Goal: Transaction & Acquisition: Subscribe to service/newsletter

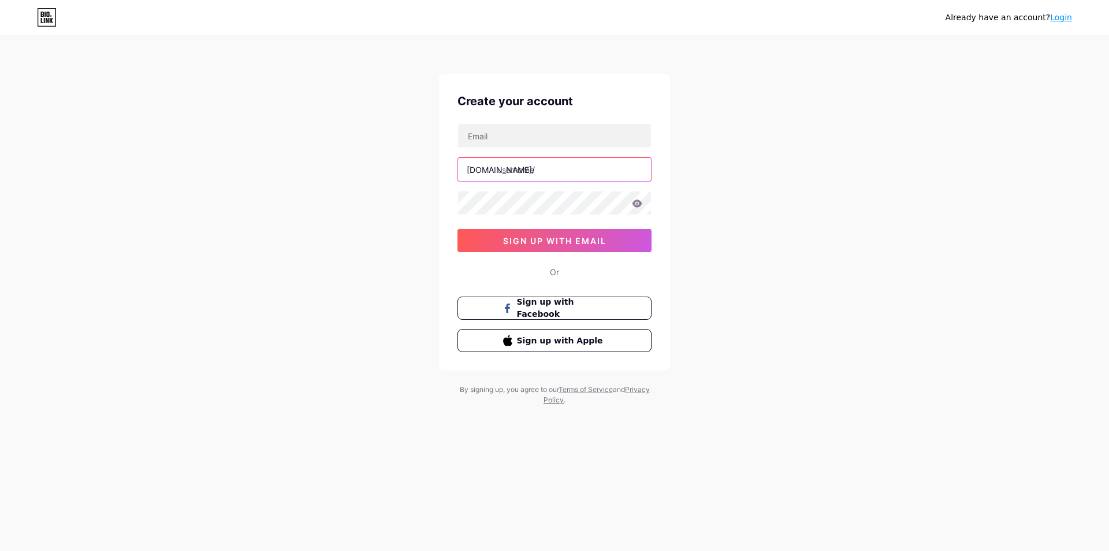
paste input "justpupa"
type input "justpupa"
click at [517, 127] on input "text" at bounding box center [554, 135] width 193 height 23
type input "[EMAIL_ADDRESS][DOMAIN_NAME]"
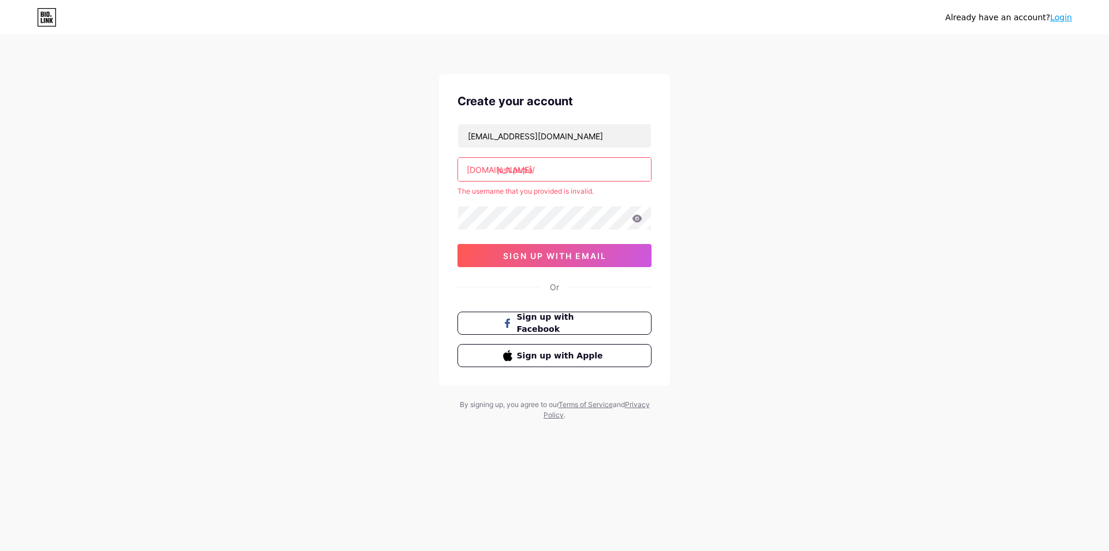
click at [518, 187] on div "The username that you provided is invalid." at bounding box center [555, 191] width 194 height 10
click at [538, 166] on input "just.pupa" at bounding box center [554, 169] width 193 height 23
click at [515, 168] on input "just.pupa" at bounding box center [554, 169] width 193 height 23
type input "justpupa"
click at [670, 169] on div "Already have an account? Login Create your account [EMAIL_ADDRESS][DOMAIN_NAME]…" at bounding box center [554, 228] width 1109 height 457
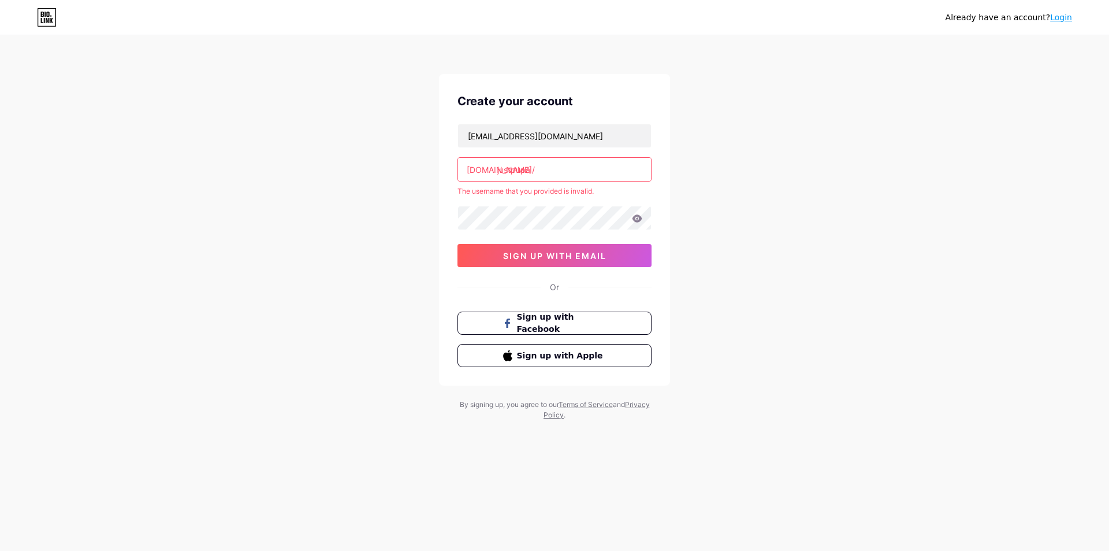
click at [586, 169] on input "justpupa" at bounding box center [554, 169] width 193 height 23
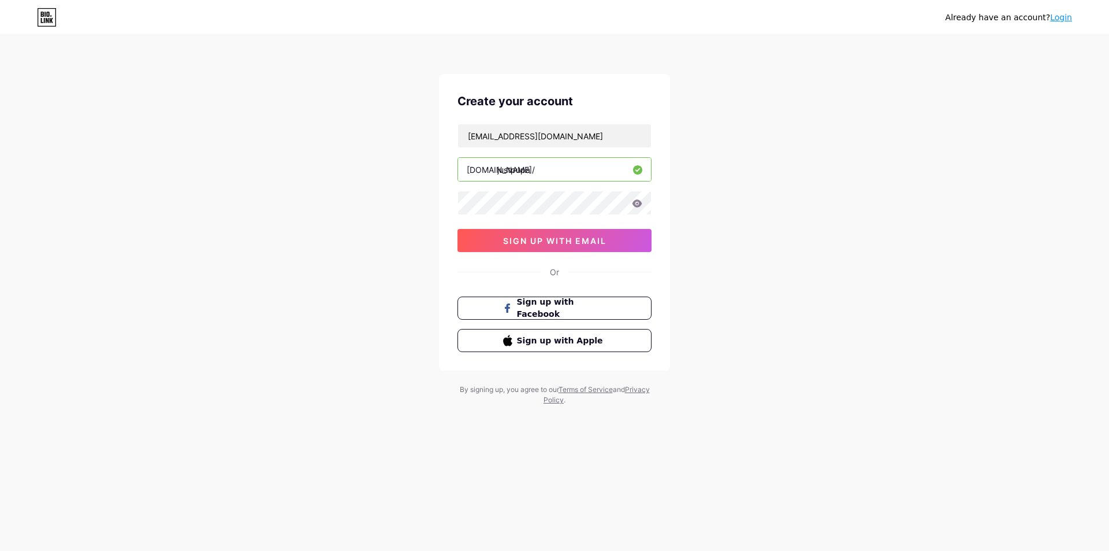
click at [511, 168] on input "justpupa" at bounding box center [554, 169] width 193 height 23
click at [571, 164] on input "justpupa" at bounding box center [554, 169] width 193 height 23
click at [704, 179] on div "Already have an account? Login Create your account wwstime@gmail.com bio.link/ …" at bounding box center [554, 221] width 1109 height 442
click at [434, 192] on div "Already have an account? Login Create your account wwstime@gmail.com bio.link/ …" at bounding box center [554, 221] width 1109 height 442
click at [548, 240] on span "sign up with email" at bounding box center [554, 241] width 103 height 10
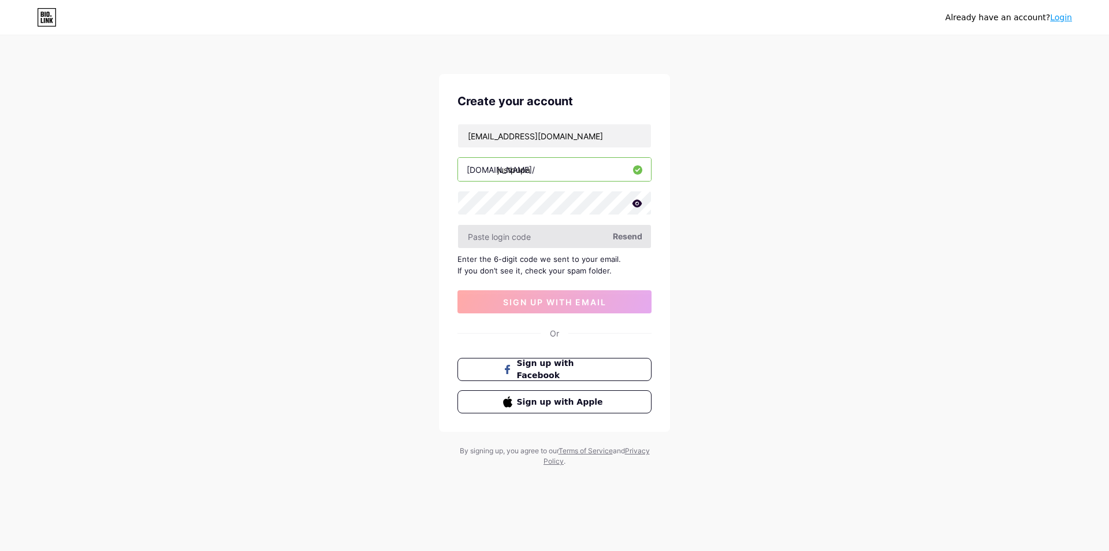
click at [513, 231] on input "text" at bounding box center [554, 236] width 193 height 23
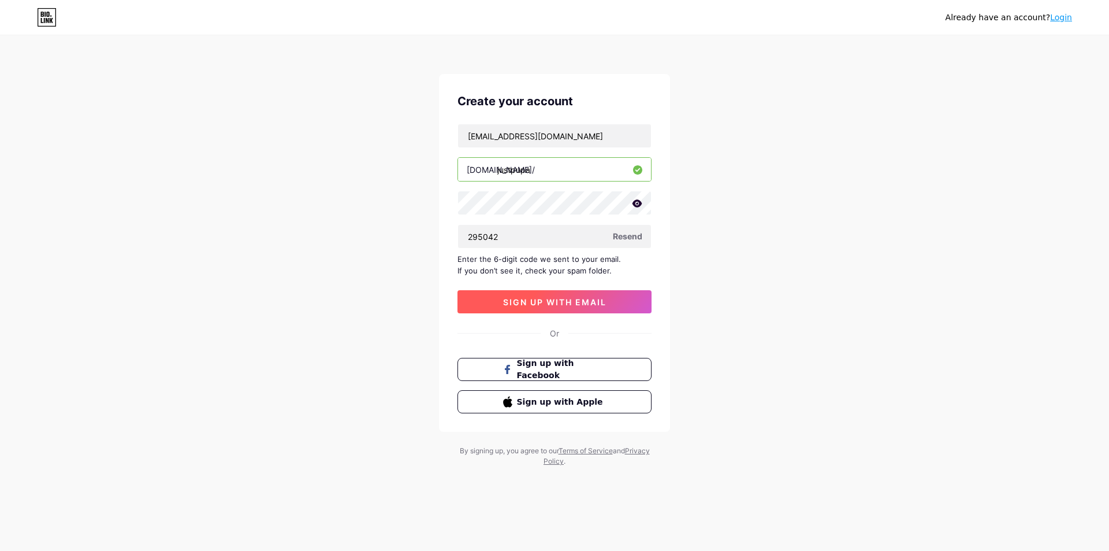
type input "295042"
click at [554, 293] on button "sign up with email" at bounding box center [555, 301] width 194 height 23
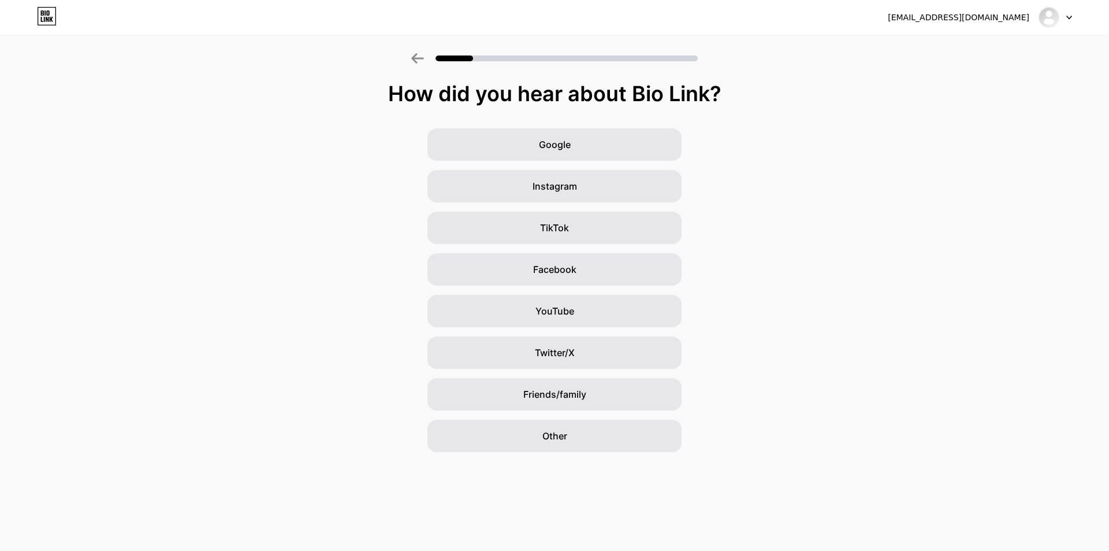
click at [729, 350] on div "Google Instagram TikTok Facebook YouTube Twitter/X Friends/family Other" at bounding box center [554, 290] width 1109 height 324
click at [573, 443] on div "Other" at bounding box center [555, 435] width 254 height 32
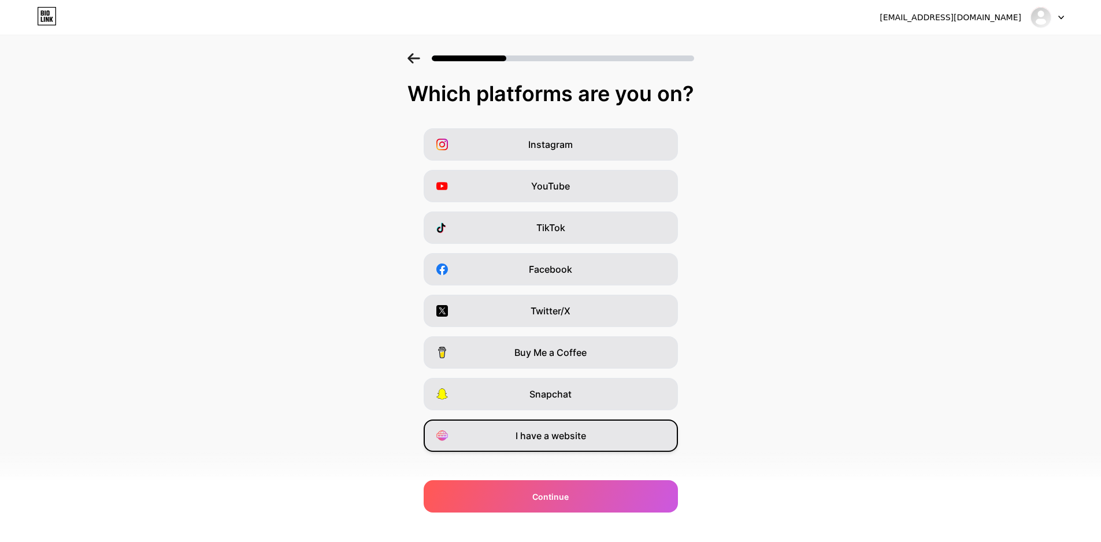
click at [574, 442] on div "I have a website" at bounding box center [550, 435] width 254 height 32
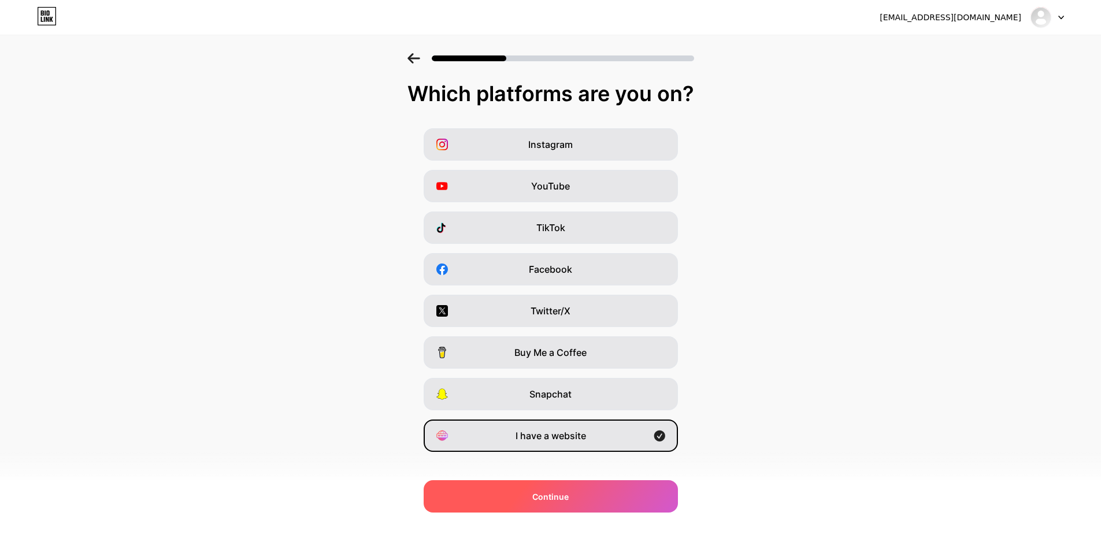
click at [577, 495] on div "Continue" at bounding box center [550, 496] width 254 height 32
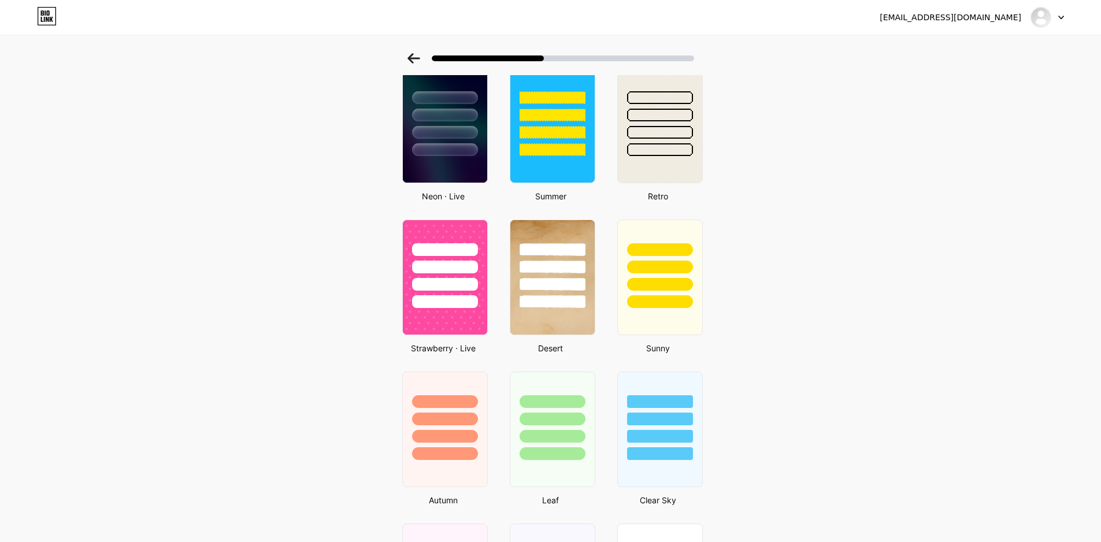
scroll to position [289, 0]
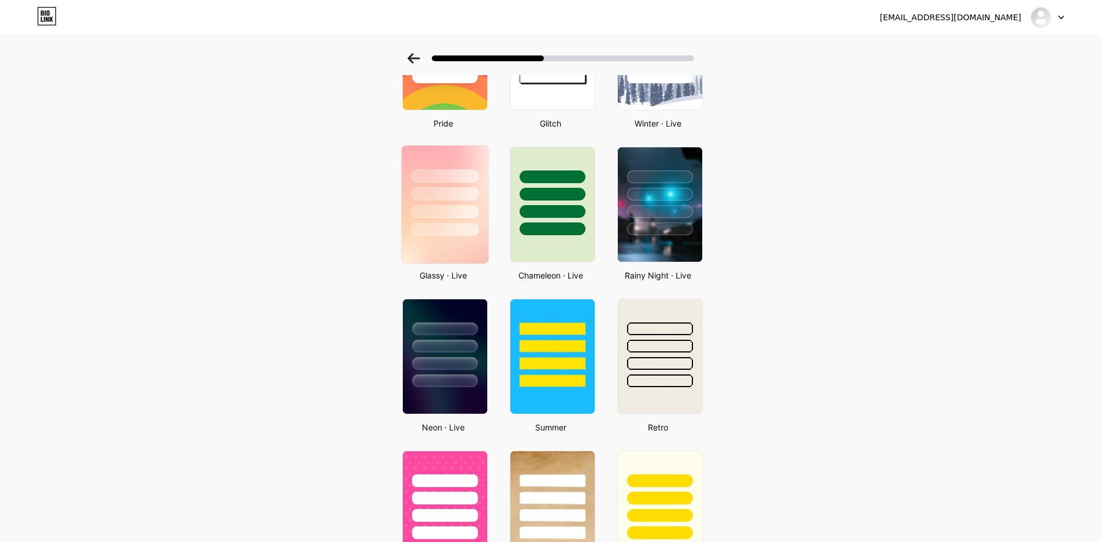
click at [453, 207] on div at bounding box center [445, 211] width 68 height 13
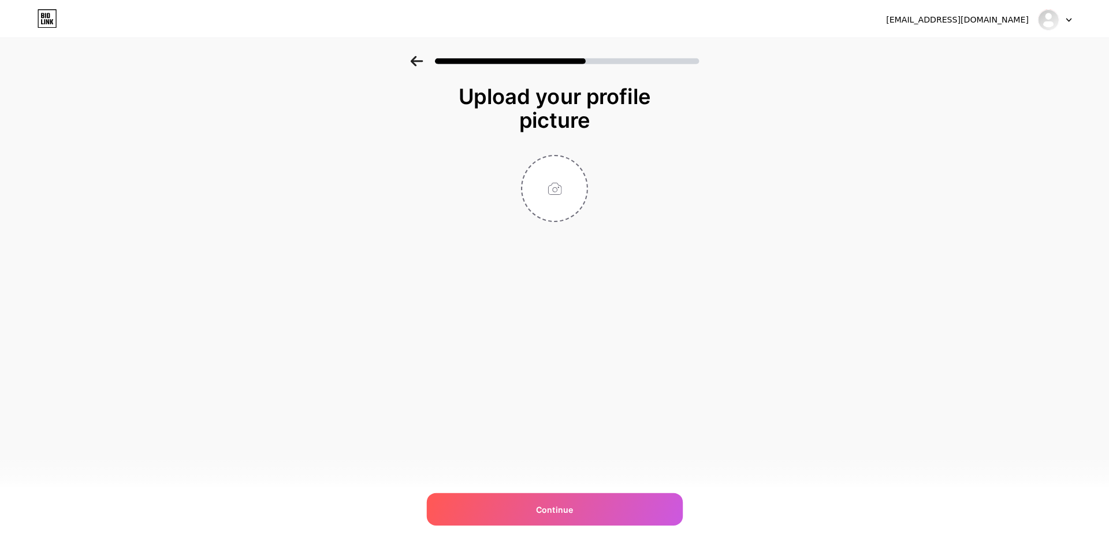
scroll to position [0, 0]
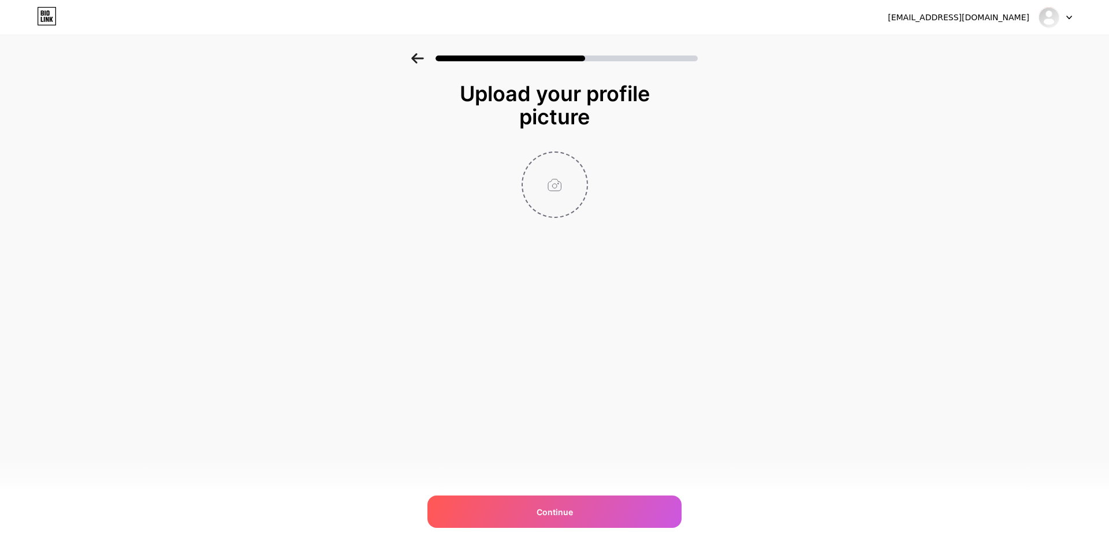
click at [560, 180] on input "file" at bounding box center [555, 185] width 64 height 64
type input "C:\fakepath\photo_2025-06-18 21.38.40.jpeg"
click at [562, 489] on div "wwstime@gmail.com Logout Link Copied Upload your profile picture Continue" at bounding box center [554, 275] width 1109 height 551
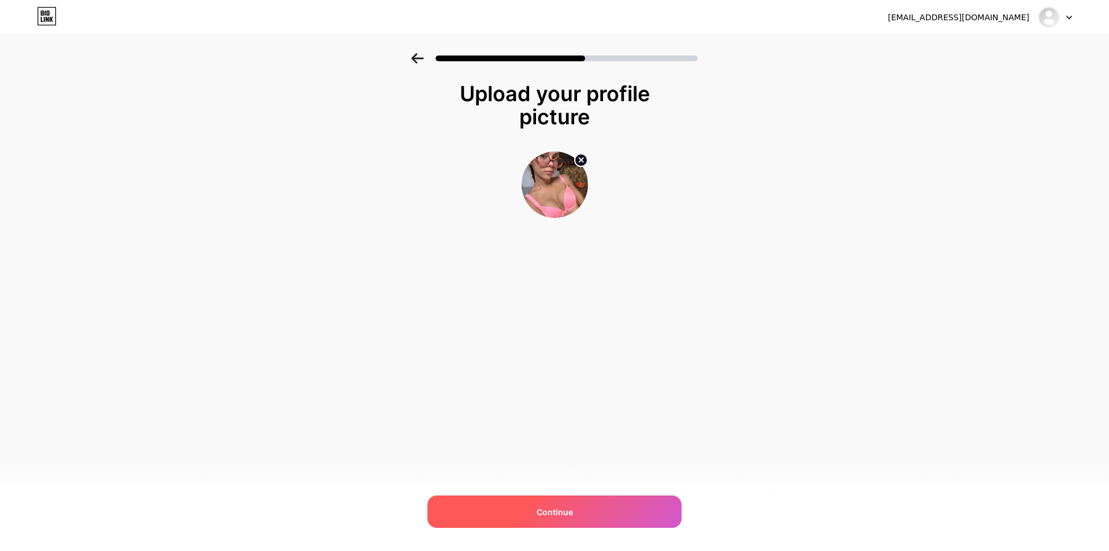
click at [566, 511] on span "Continue" at bounding box center [555, 512] width 36 height 12
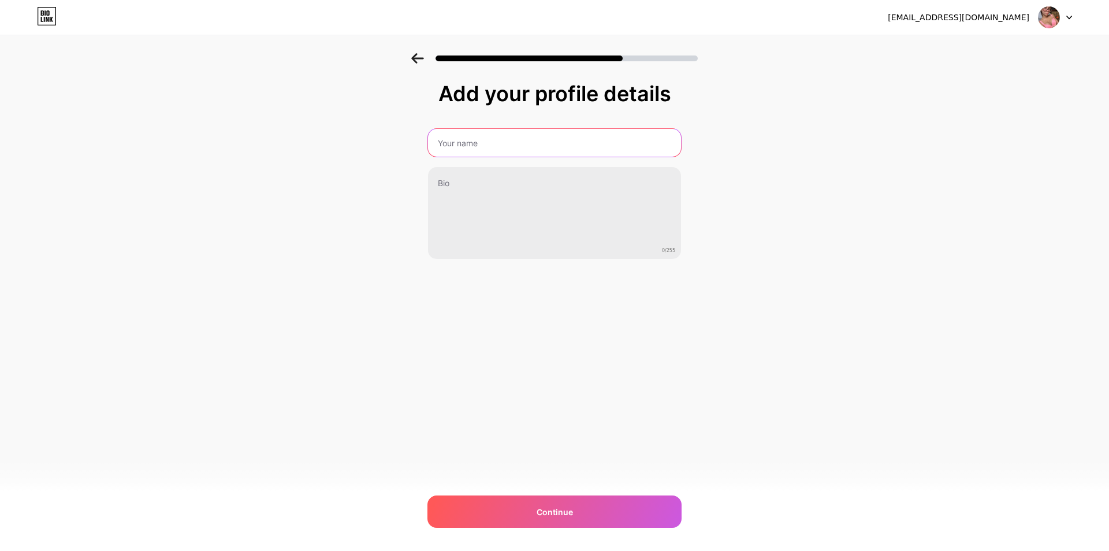
click at [486, 150] on input "text" at bounding box center [554, 143] width 253 height 28
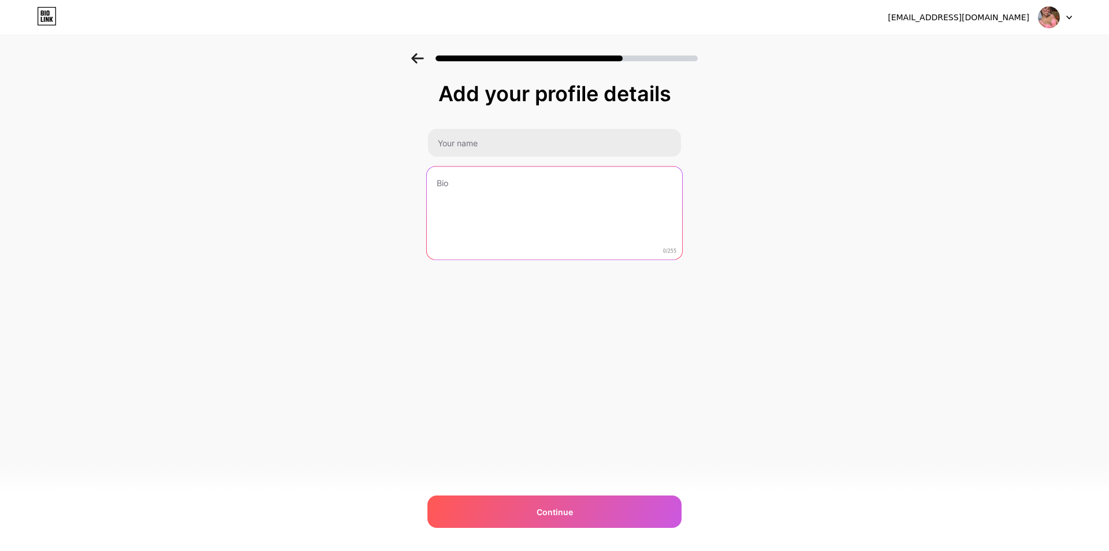
click at [455, 187] on textarea at bounding box center [554, 213] width 255 height 94
paste textarea "just.pupa"
type textarea "just.pupa"
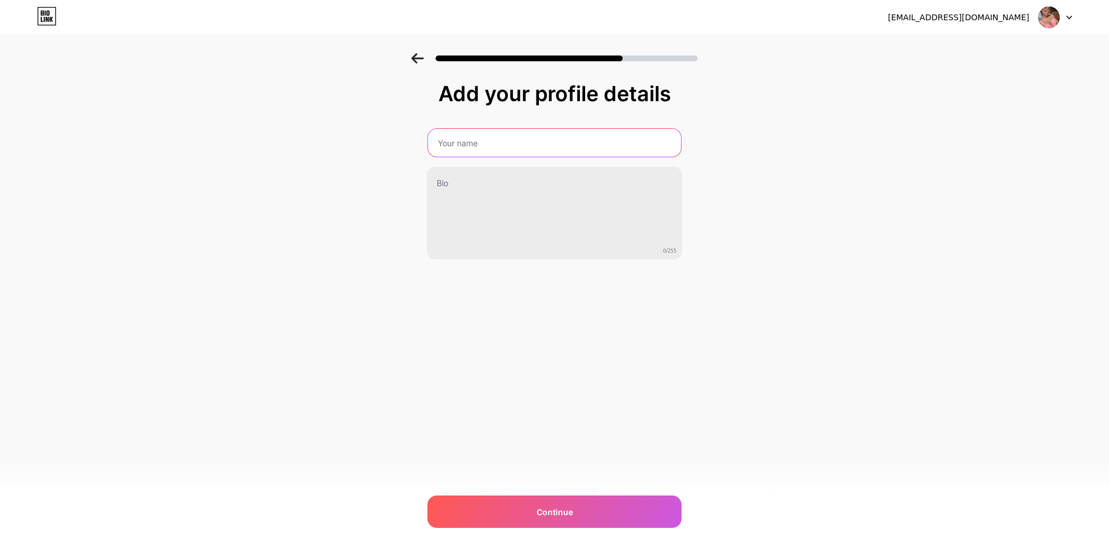
click at [485, 141] on input "text" at bounding box center [554, 143] width 253 height 28
paste input "just.pupa"
drag, startPoint x: 494, startPoint y: 141, endPoint x: 410, endPoint y: 136, distance: 83.9
click at [412, 137] on div "Add your profile details just.pupa 0/255 Continue Error" at bounding box center [554, 185] width 1109 height 264
paste input "💞"
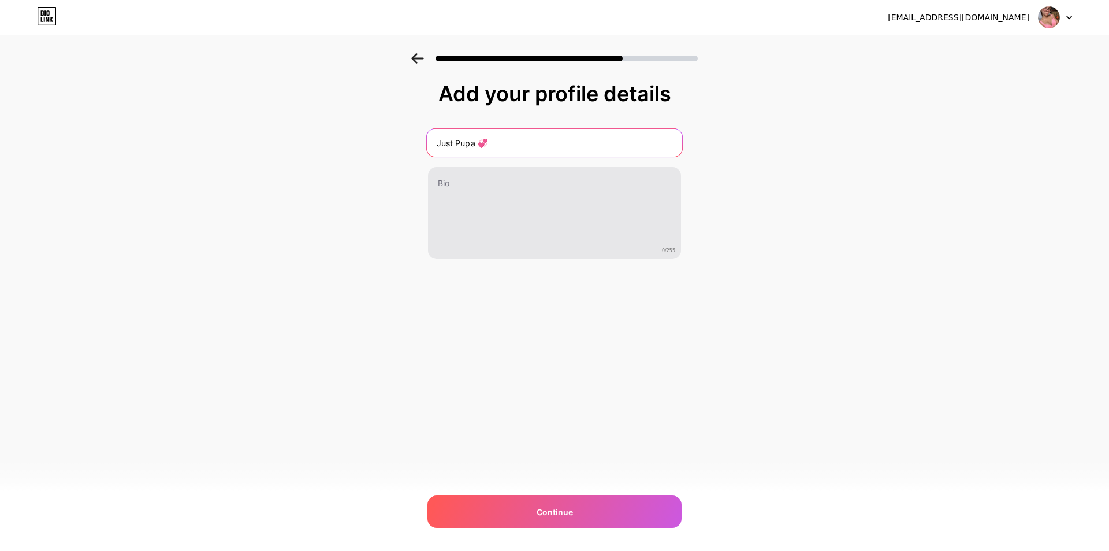
type input "Just Pupa 💞"
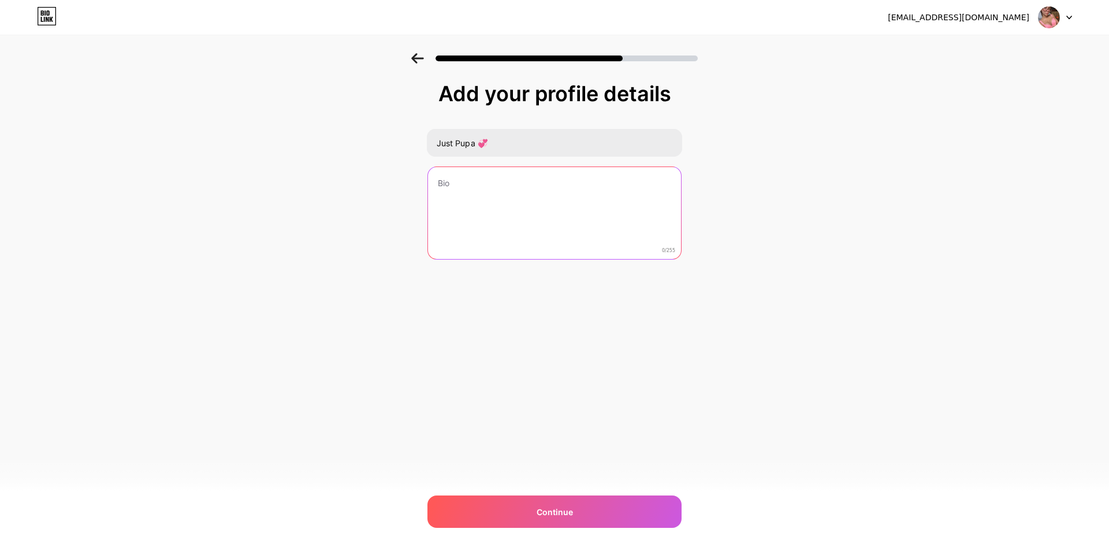
click at [499, 189] on textarea at bounding box center [554, 213] width 253 height 93
paste textarea "✨ A space where you can feel me closer 💕 Come for the pics, stay for the vibes …"
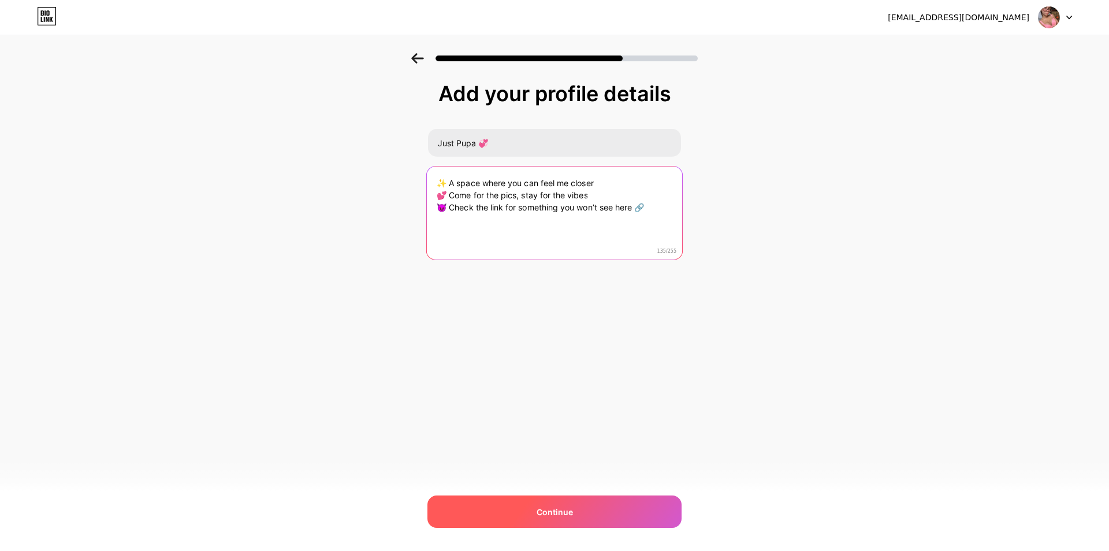
type textarea "✨ A space where you can feel me closer 💕 Come for the pics, stay for the vibes …"
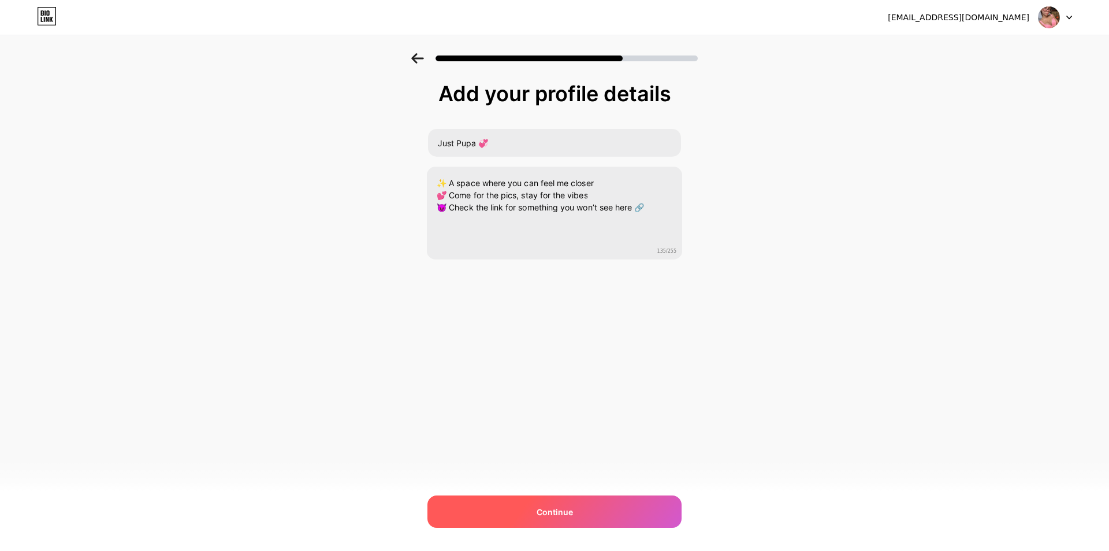
click at [575, 520] on div "Continue" at bounding box center [555, 511] width 254 height 32
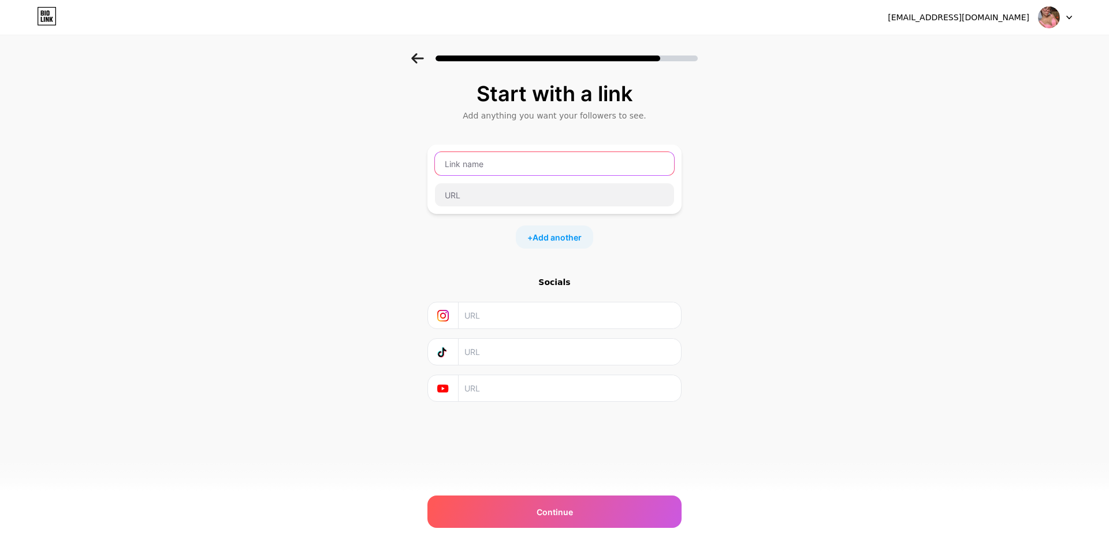
click at [486, 162] on input "text" at bounding box center [554, 163] width 239 height 23
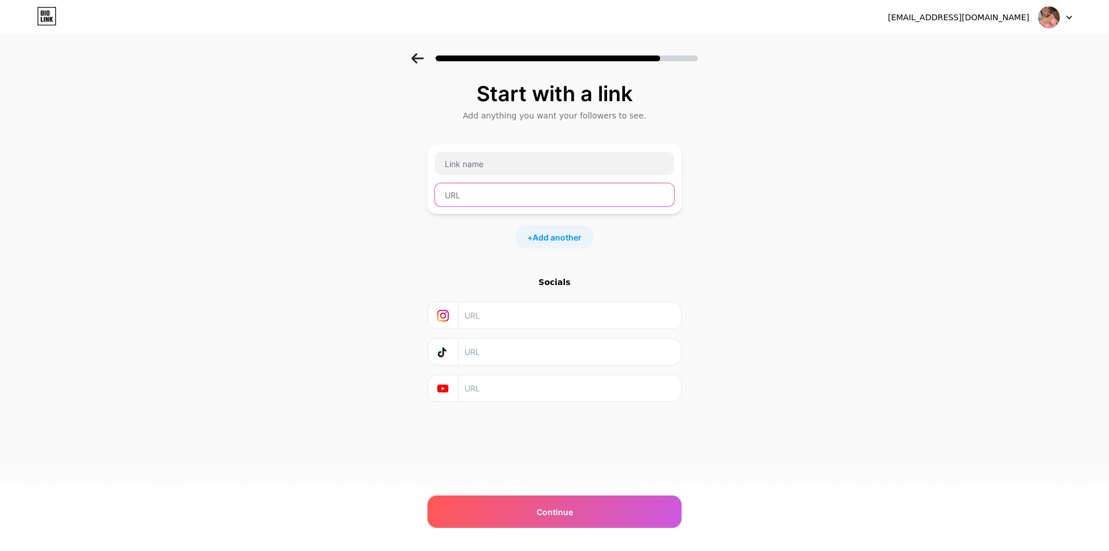
click at [509, 193] on input "text" at bounding box center [554, 194] width 239 height 23
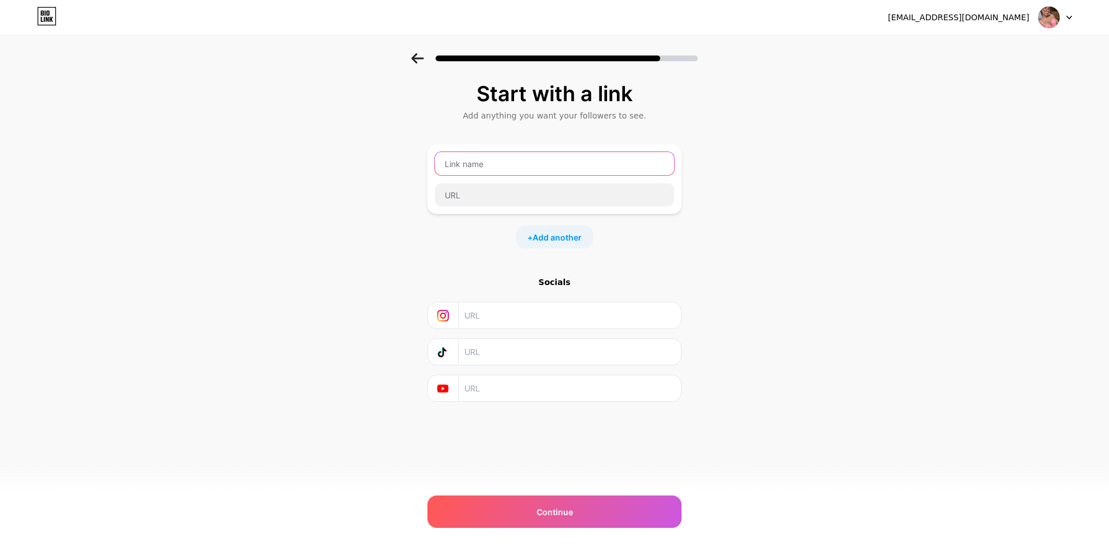
click at [499, 164] on input "text" at bounding box center [554, 163] width 239 height 23
type input "OnlyFans"
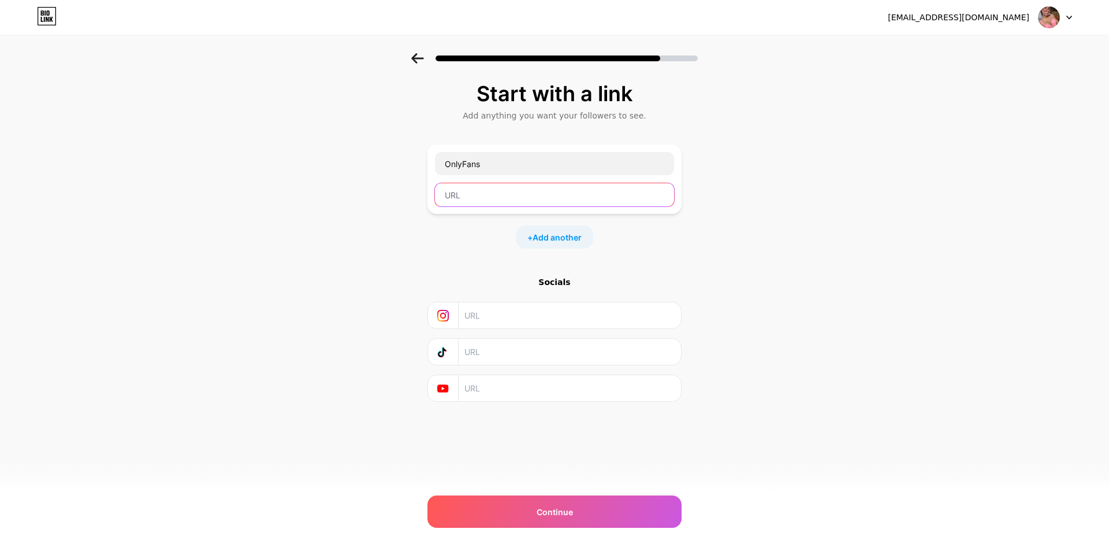
paste input "https://onlyfans.com/just.pupa/c101"
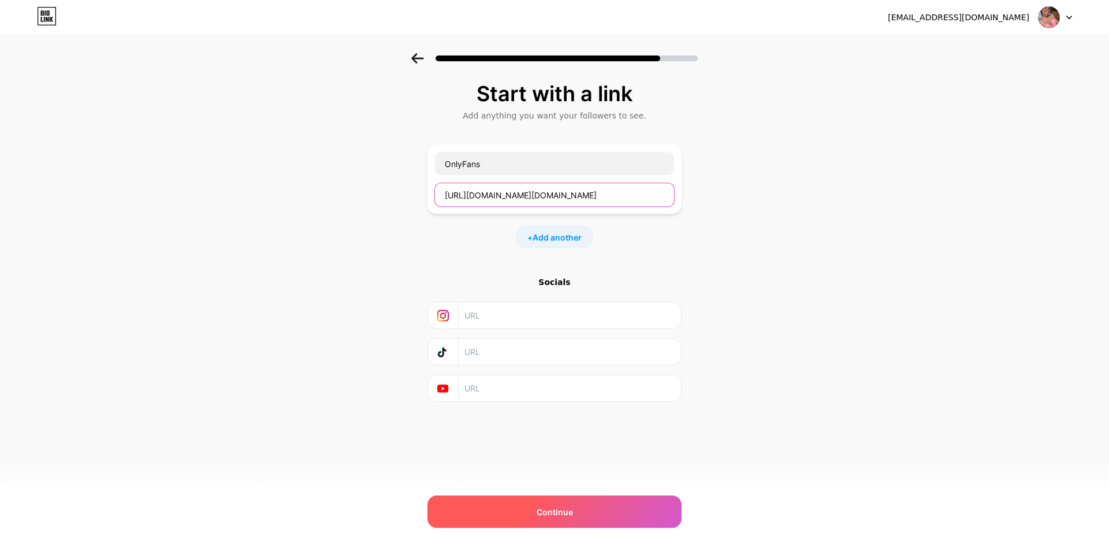
type input "https://onlyfans.com/just.pupa/c101"
click at [573, 508] on div "Continue" at bounding box center [555, 511] width 254 height 32
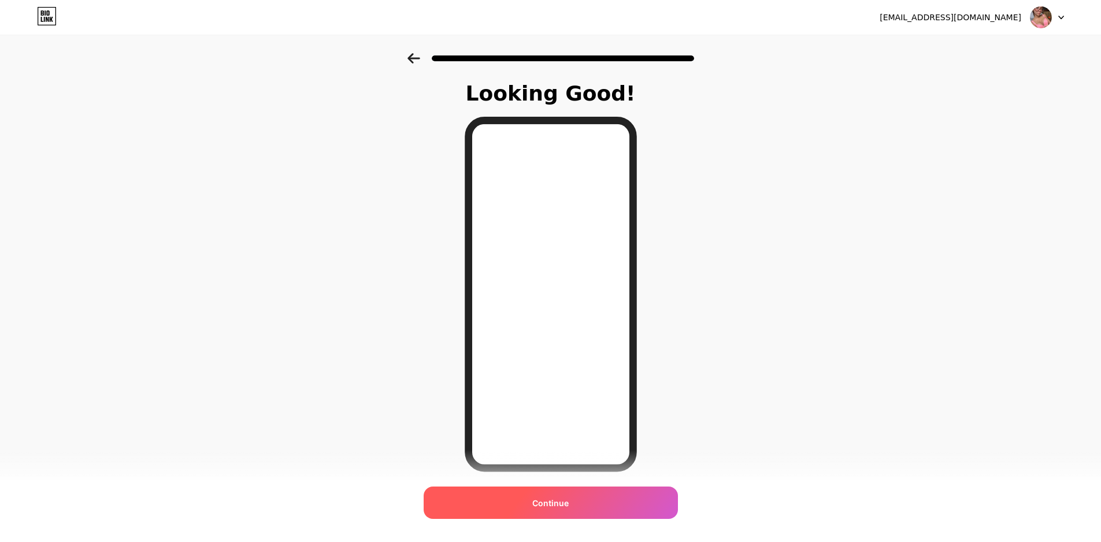
click at [558, 502] on span "Continue" at bounding box center [550, 503] width 36 height 12
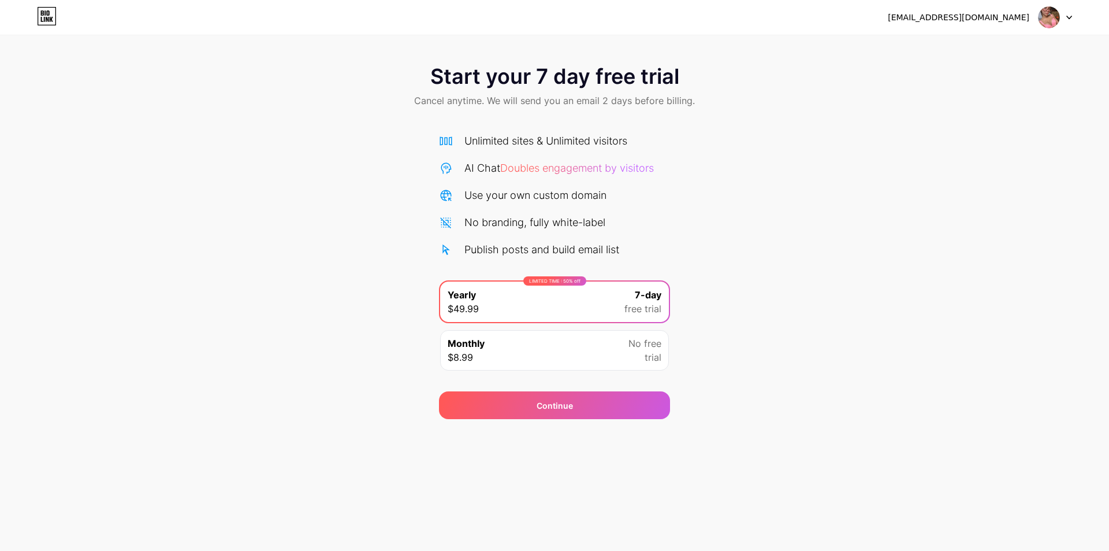
click at [626, 351] on div "Monthly $8.99 No free trial" at bounding box center [554, 350] width 229 height 40
click at [608, 311] on div "LIMITED TIME : 50% off Yearly $49.99 7-day free trial" at bounding box center [554, 301] width 229 height 40
click at [1042, 10] on img at bounding box center [1049, 17] width 22 height 22
click at [811, 103] on div "Start your 7 day free trial Cancel anytime. We will send you an email 2 days be…" at bounding box center [554, 87] width 1109 height 68
click at [49, 14] on icon at bounding box center [47, 12] width 3 height 5
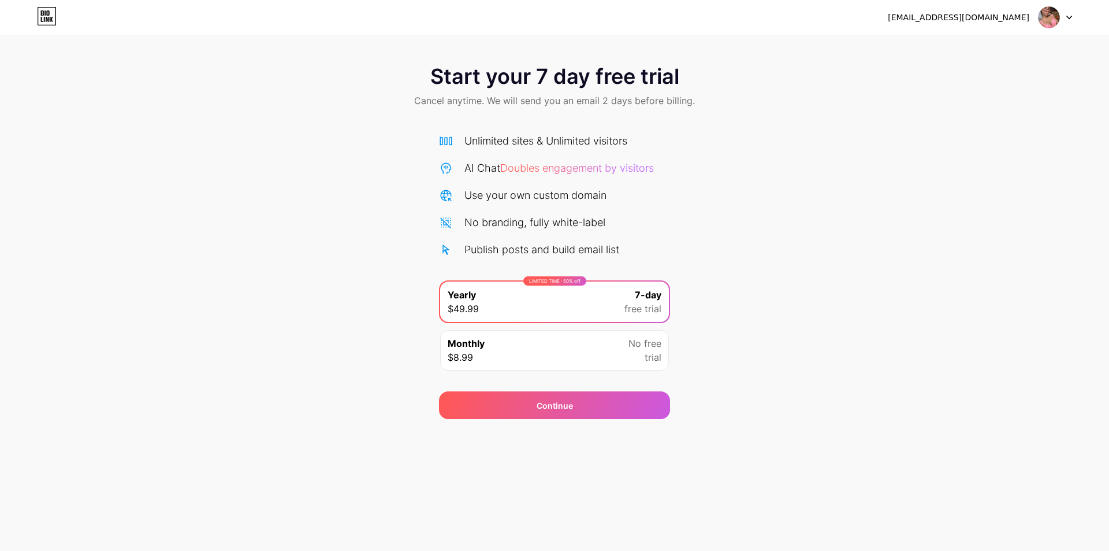
click at [542, 355] on div "Monthly $8.99 No free trial" at bounding box center [554, 350] width 229 height 40
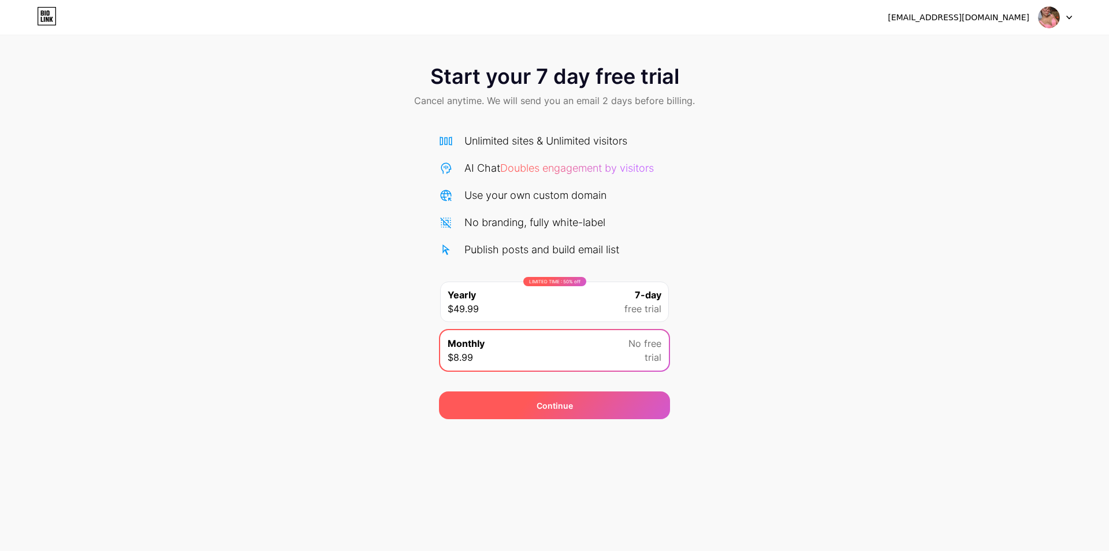
click at [547, 403] on div "Continue" at bounding box center [555, 405] width 36 height 12
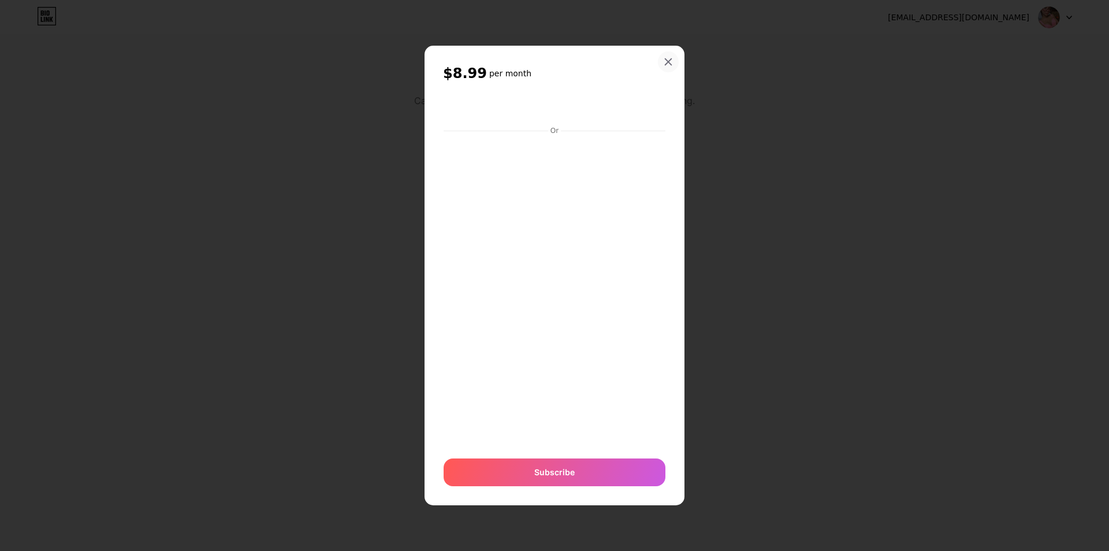
click at [668, 119] on div "$8.99 per month Or Subscribe" at bounding box center [555, 275] width 260 height 459
click at [665, 60] on icon at bounding box center [668, 61] width 9 height 9
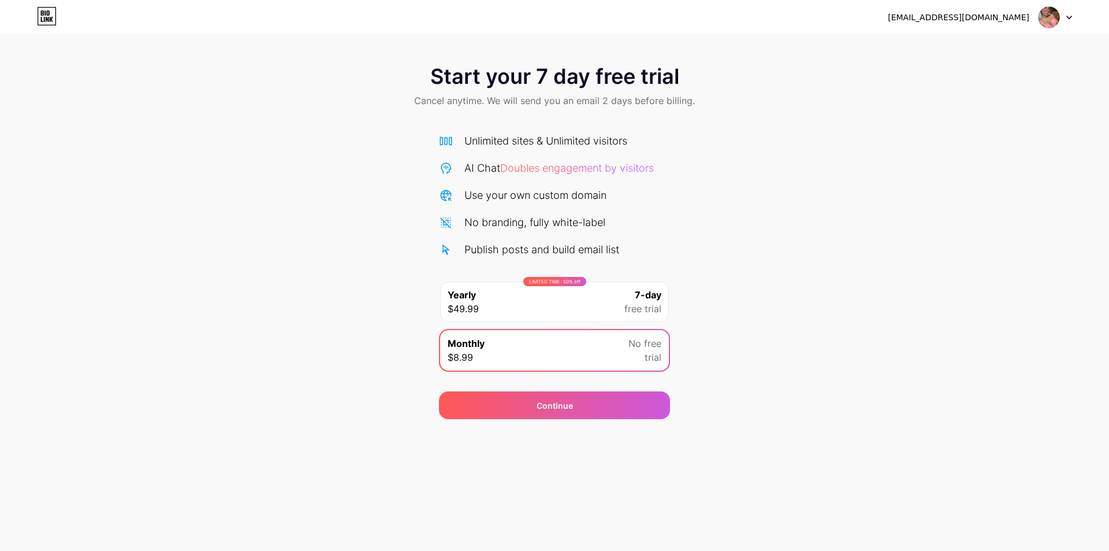
click at [512, 275] on div "Unlimited sites & Unlimited visitors AI Chat Doubles engagement by visitors Use…" at bounding box center [554, 255] width 231 height 244
click at [514, 296] on div "LIMITED TIME : 50% off Yearly $49.99 7-day free trial" at bounding box center [554, 301] width 229 height 40
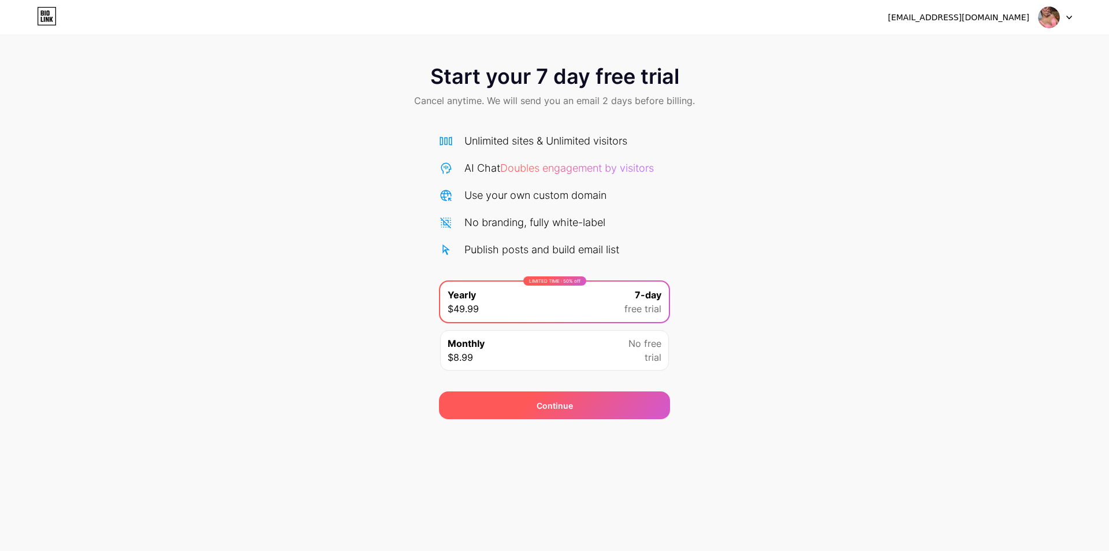
click at [532, 402] on div "Continue" at bounding box center [554, 405] width 231 height 28
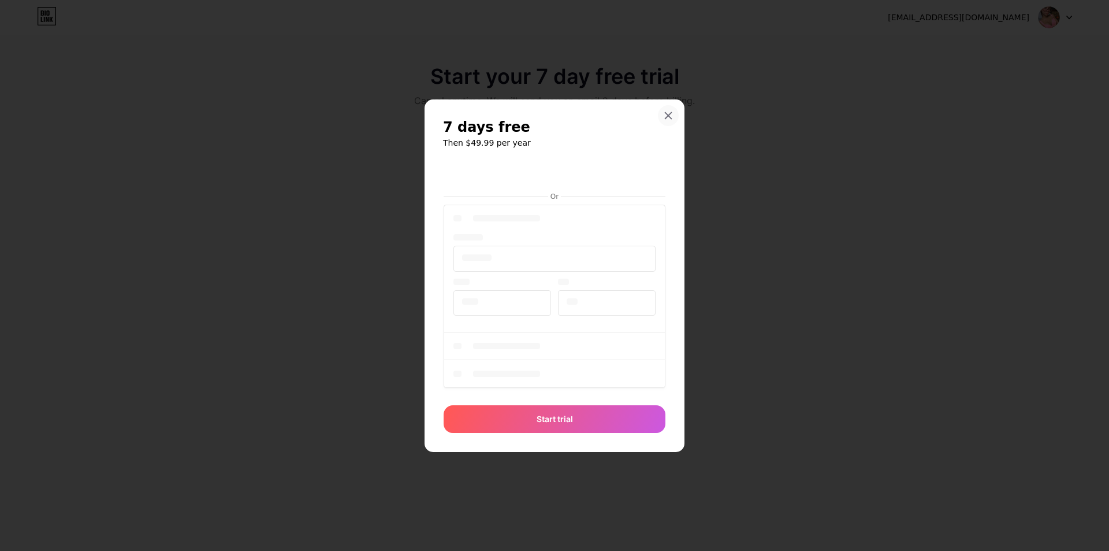
click at [666, 114] on icon at bounding box center [668, 115] width 9 height 9
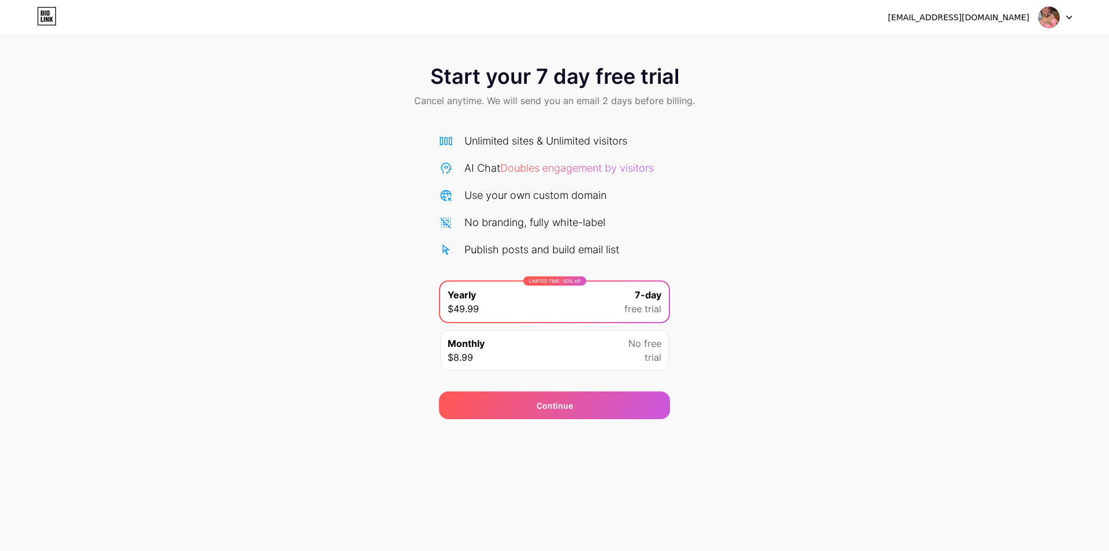
click at [504, 87] on span "Start your 7 day free trial" at bounding box center [554, 76] width 249 height 23
click at [511, 80] on span "Start your 7 day free trial" at bounding box center [554, 76] width 249 height 23
click at [541, 75] on span "Start your 7 day free trial" at bounding box center [554, 76] width 249 height 23
click at [811, 328] on div "Start your 7 day free trial Cancel anytime. We will send you an email 2 days be…" at bounding box center [554, 236] width 1109 height 366
drag, startPoint x: 787, startPoint y: 318, endPoint x: 659, endPoint y: 238, distance: 151.5
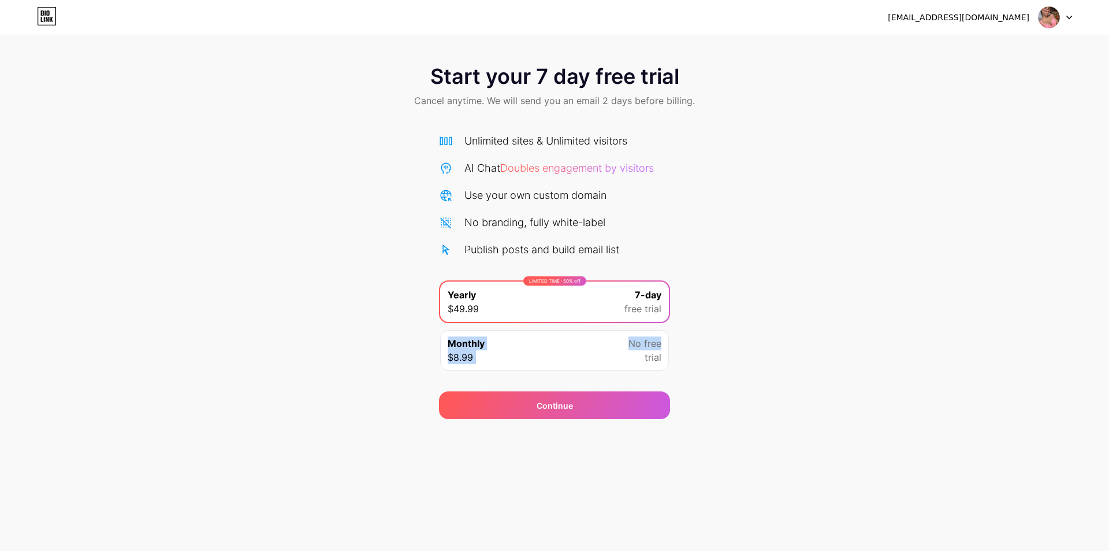
click at [785, 316] on div "Start your 7 day free trial Cancel anytime. We will send you an email 2 days be…" at bounding box center [554, 236] width 1109 height 366
click at [494, 127] on div "Unlimited sites & Unlimited visitors AI Chat Doubles engagement by visitors Use…" at bounding box center [554, 249] width 231 height 256
